Goal: Information Seeking & Learning: Find specific fact

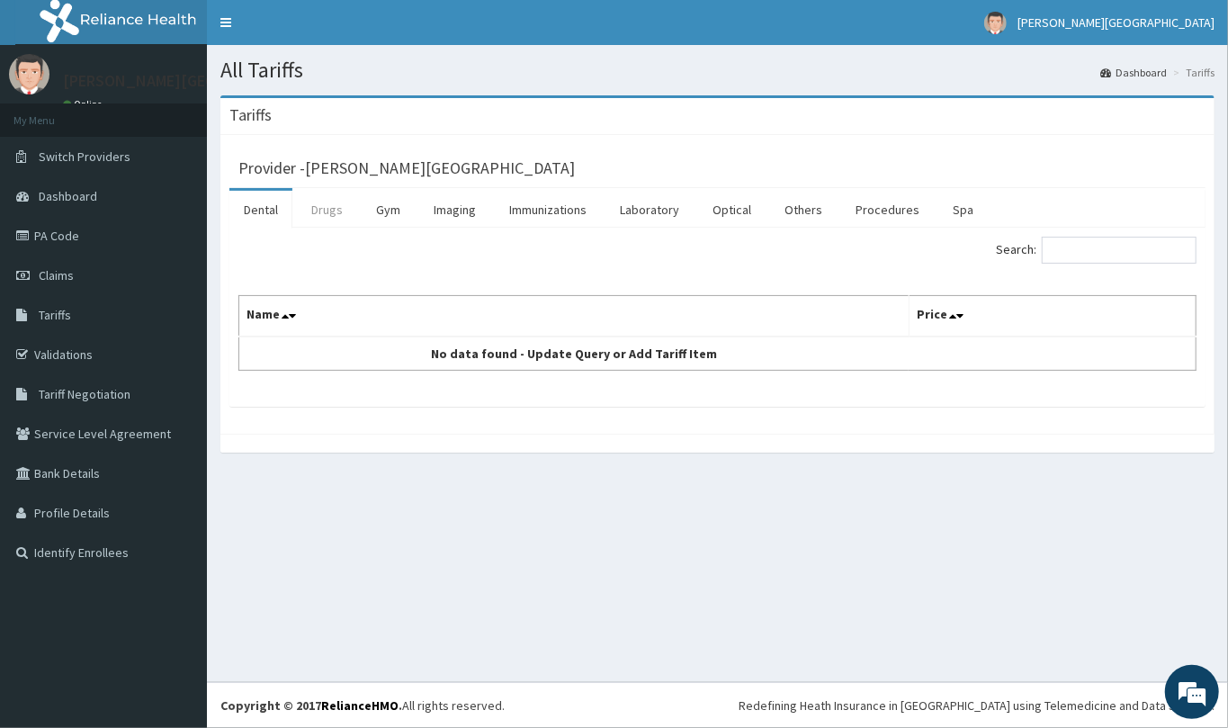
click at [335, 212] on link "Drugs" at bounding box center [327, 210] width 60 height 38
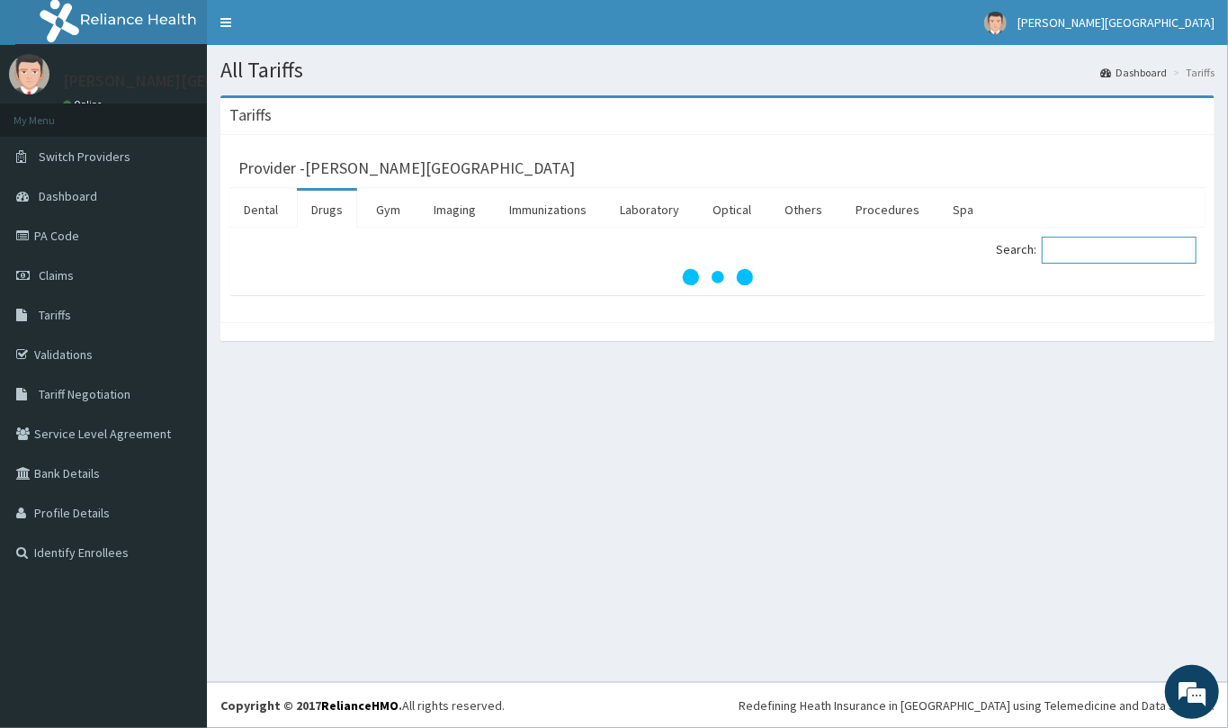
click at [1076, 256] on input "Search:" at bounding box center [1119, 250] width 155 height 27
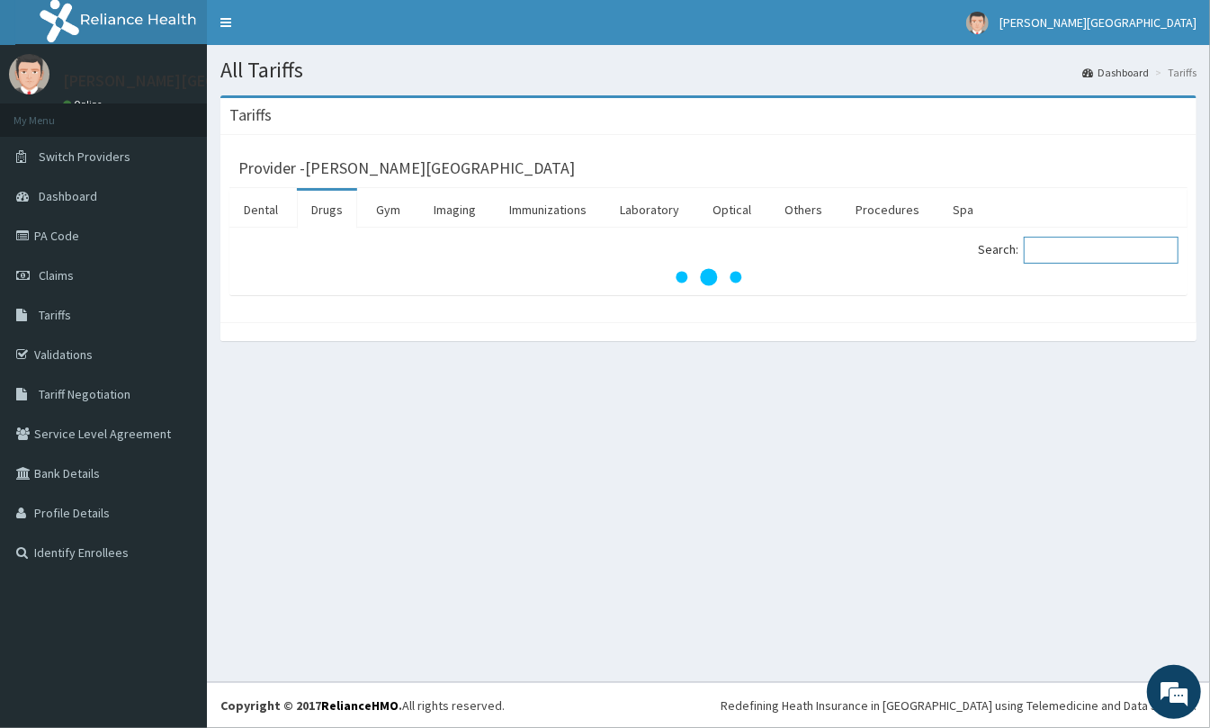
type input "c"
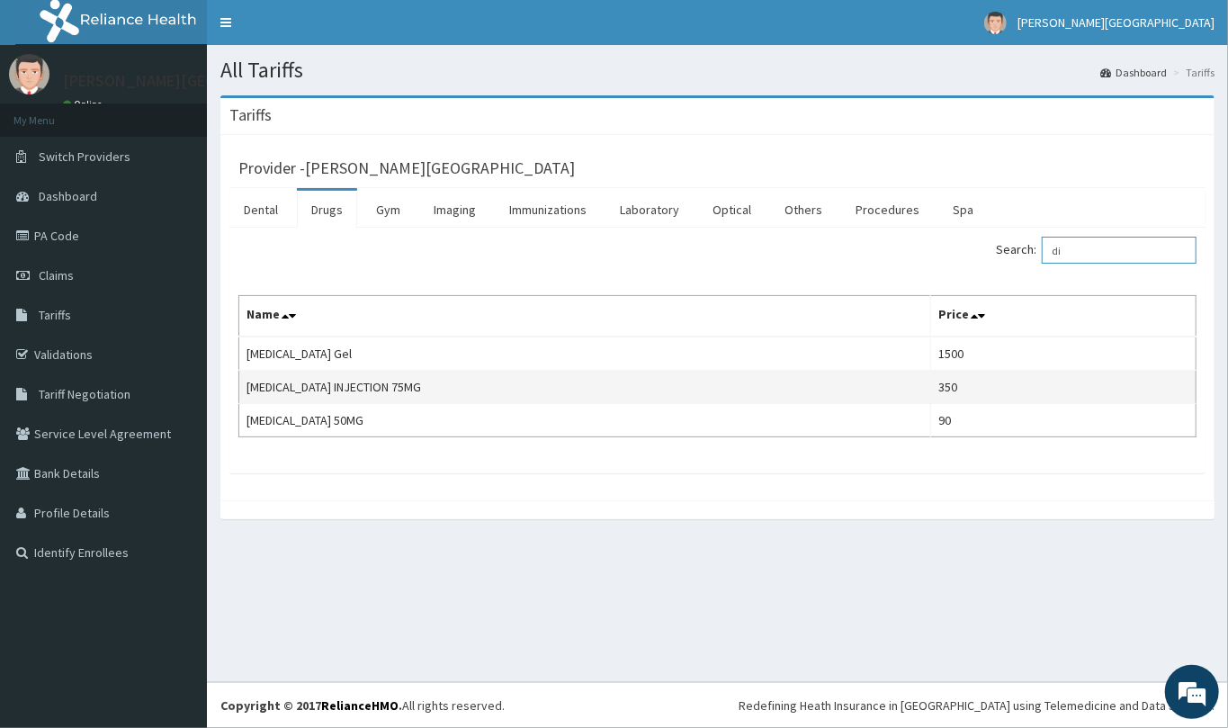
type input "d"
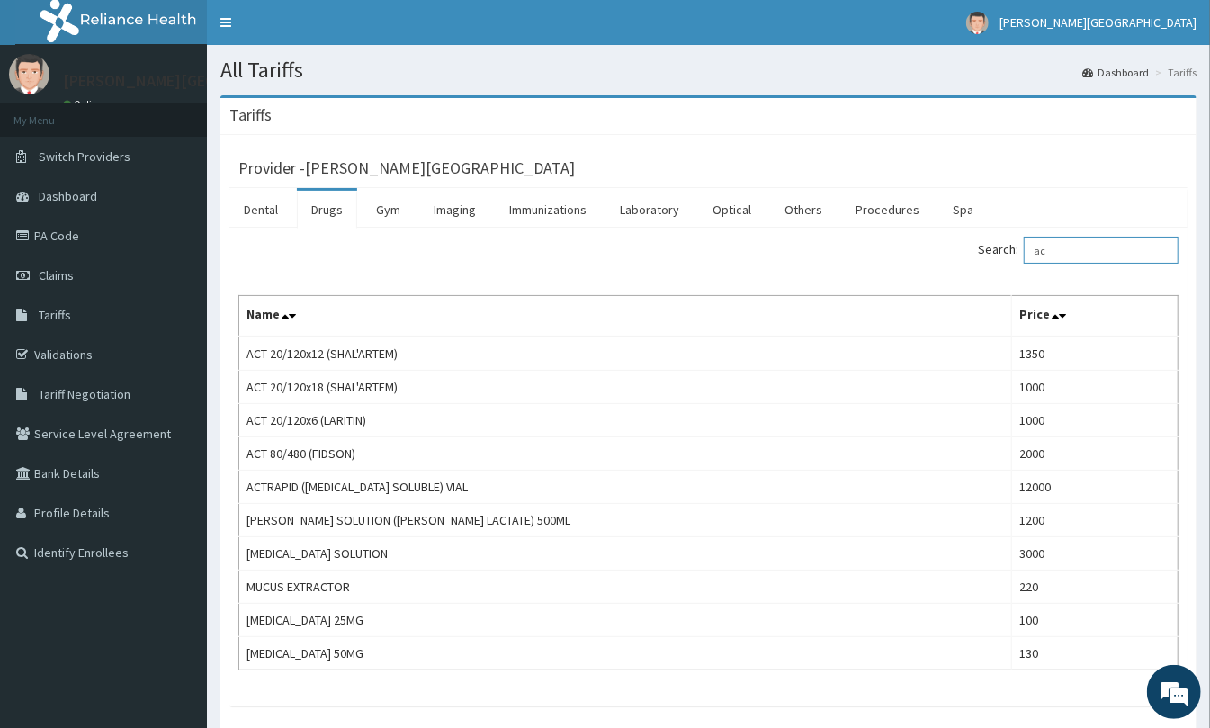
type input "a"
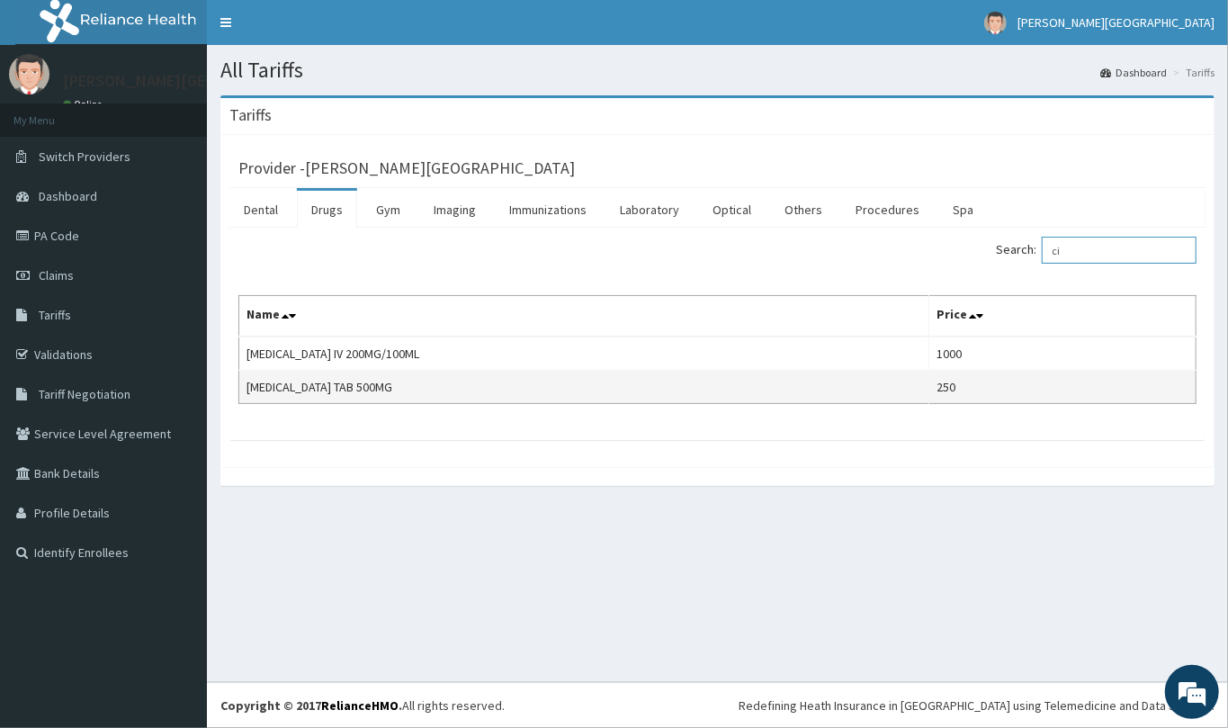
type input "c"
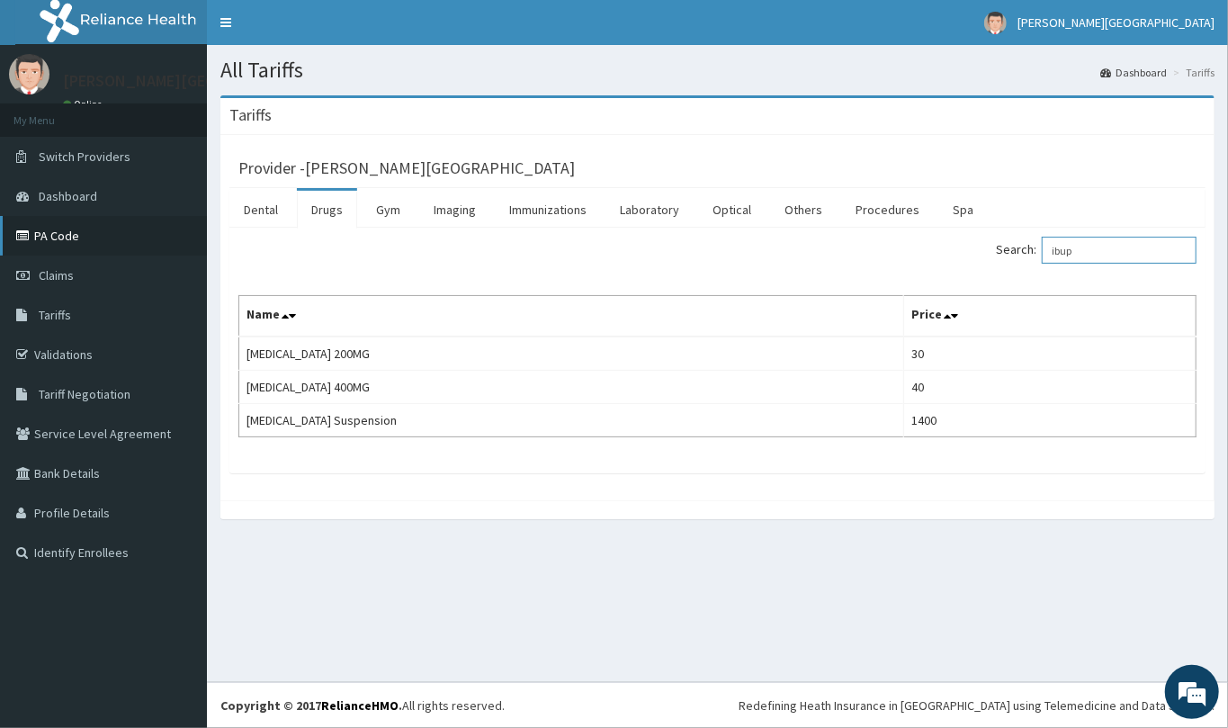
type input "ibup"
click at [54, 228] on link "PA Code" at bounding box center [103, 236] width 207 height 40
